Goal: Share content: Share content

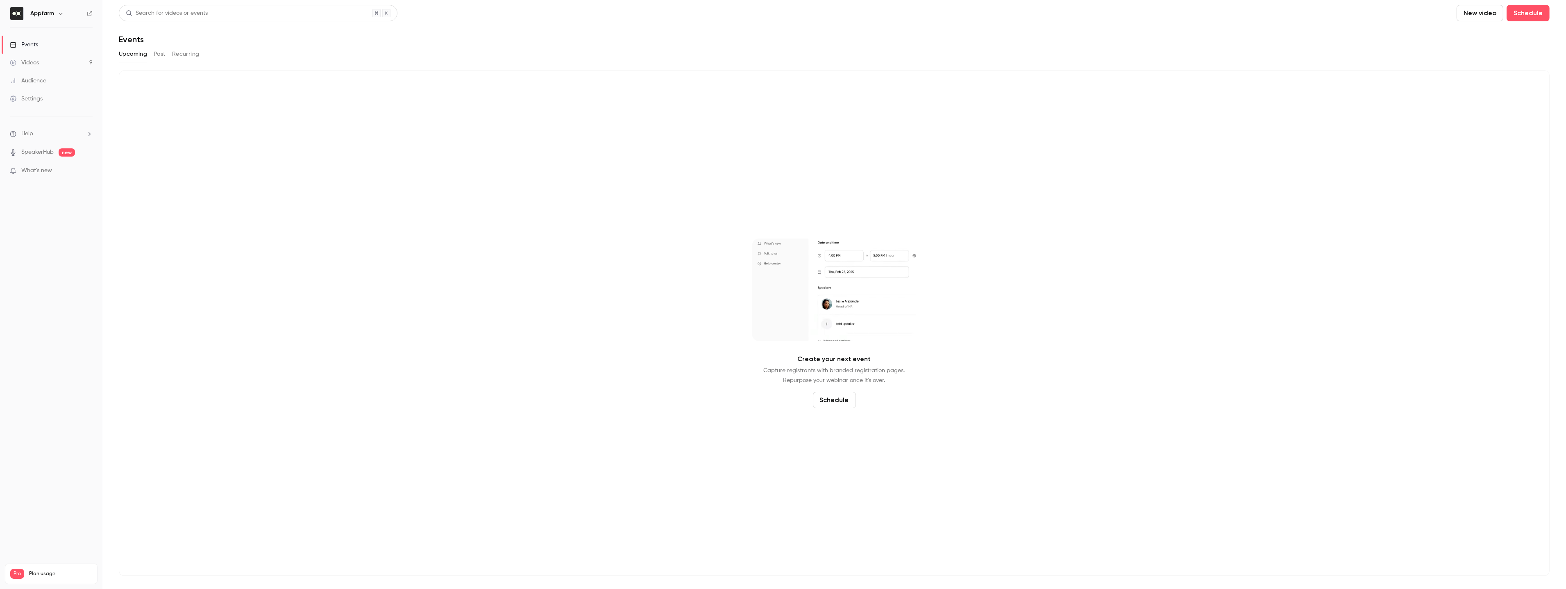
click at [44, 61] on link "Videos 9" at bounding box center [51, 63] width 102 height 18
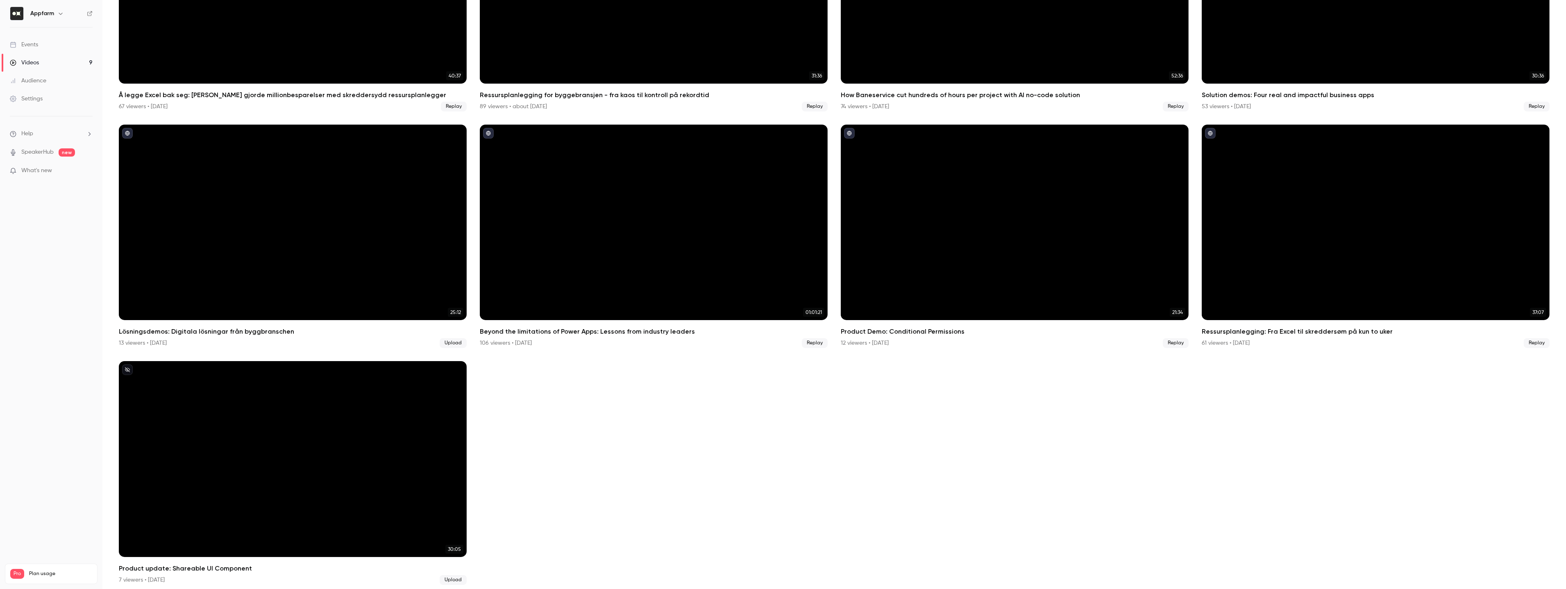
scroll to position [185, 0]
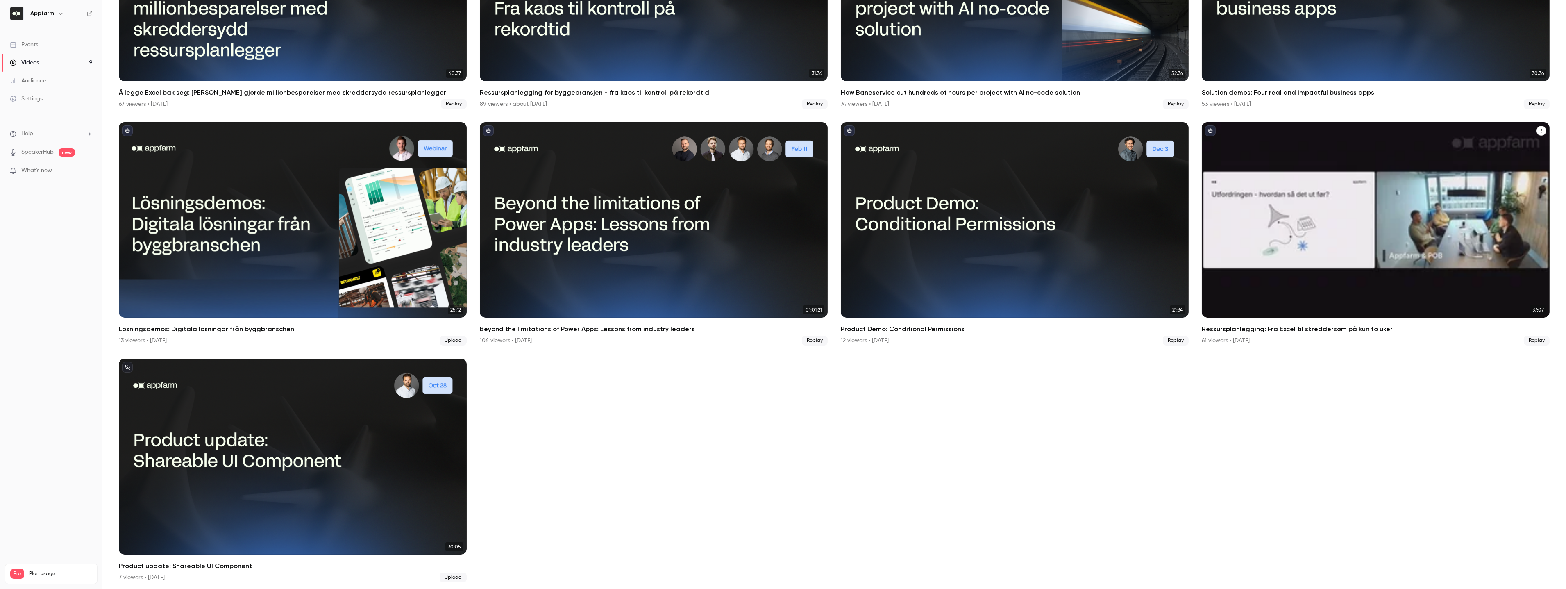
click at [1378, 236] on div "Ressursplanlegging: Fra Excel til skreddersøm på kun to uker" at bounding box center [1375, 220] width 348 height 196
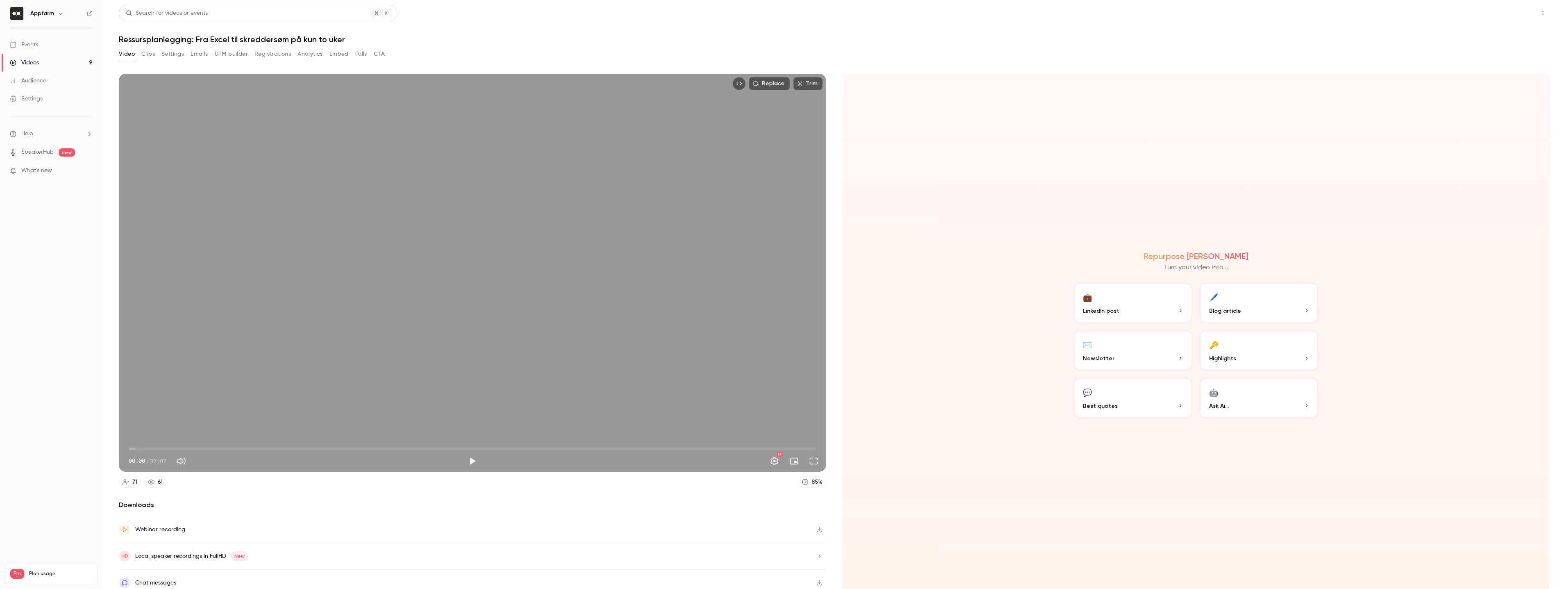
click at [1503, 17] on button "Share" at bounding box center [1513, 13] width 32 height 16
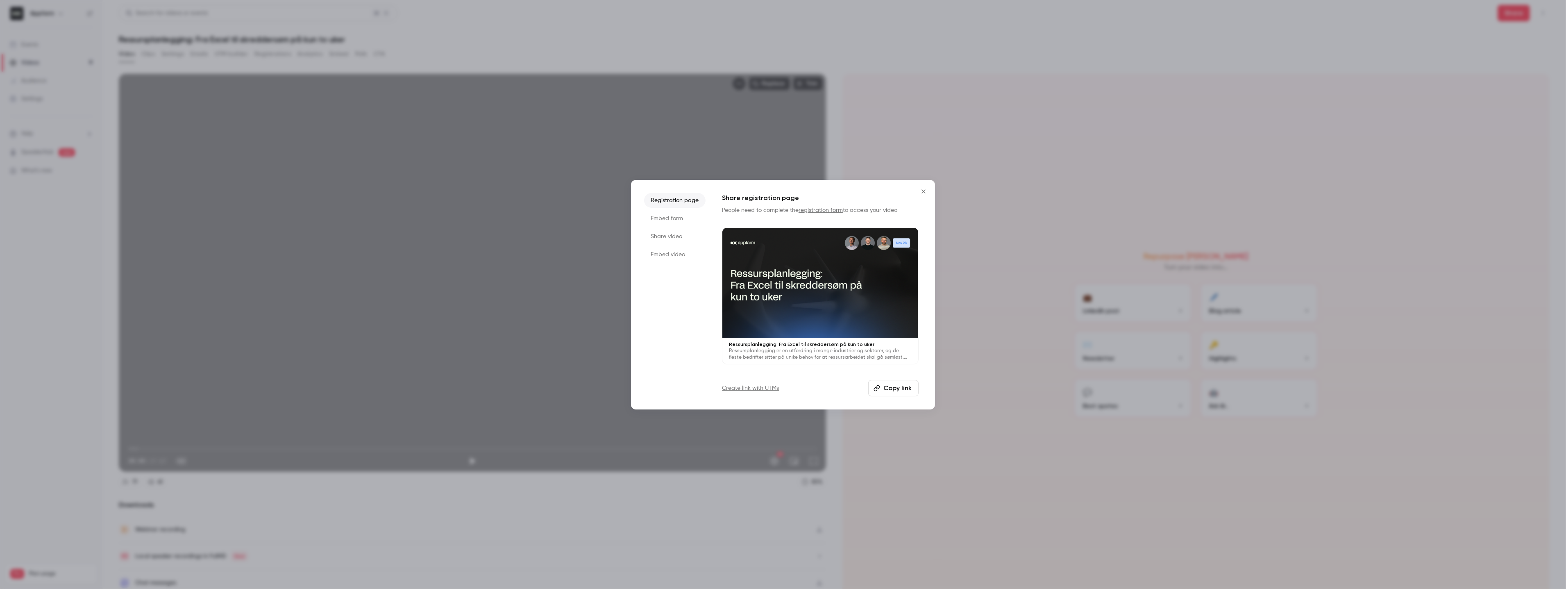
click at [902, 389] on button "Copy link" at bounding box center [893, 388] width 50 height 16
